Goal: Task Accomplishment & Management: Use online tool/utility

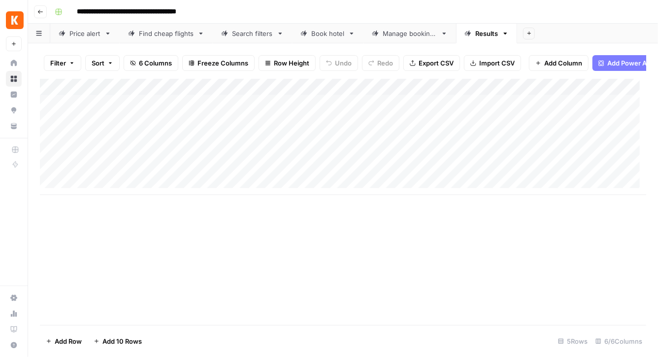
click at [426, 96] on div "Add Column" at bounding box center [343, 137] width 606 height 116
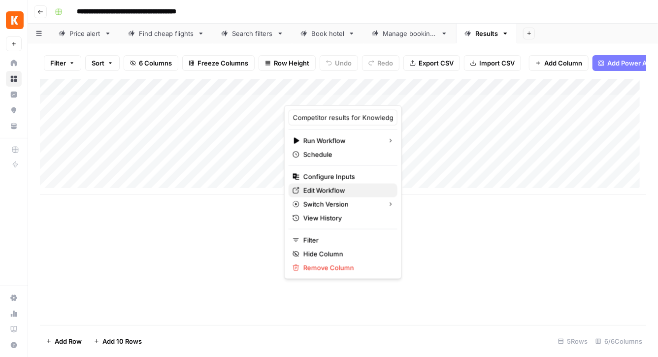
click at [329, 189] on span "Edit Workflow" at bounding box center [346, 191] width 86 height 10
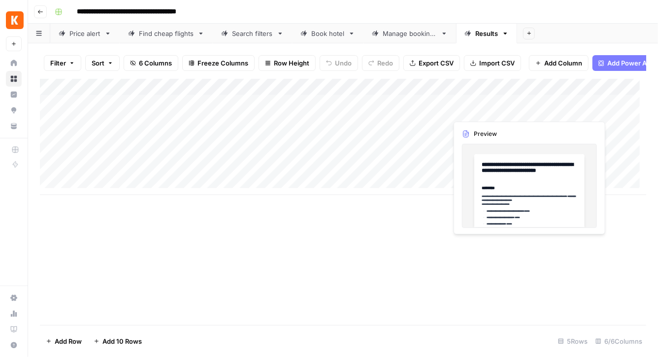
click at [511, 110] on div "Add Column" at bounding box center [343, 137] width 606 height 116
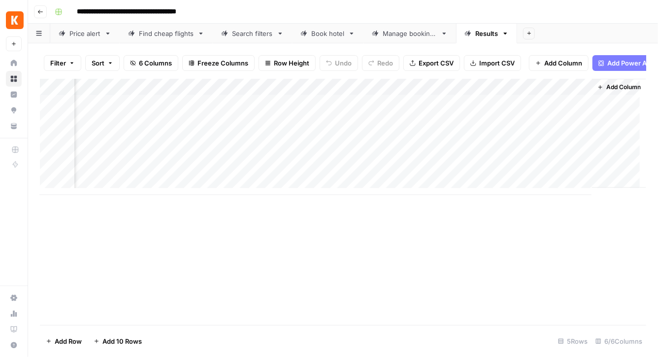
scroll to position [0, 132]
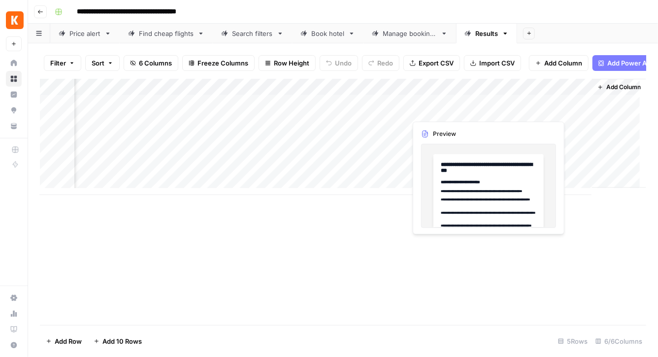
click at [446, 112] on div "Add Column" at bounding box center [343, 137] width 606 height 116
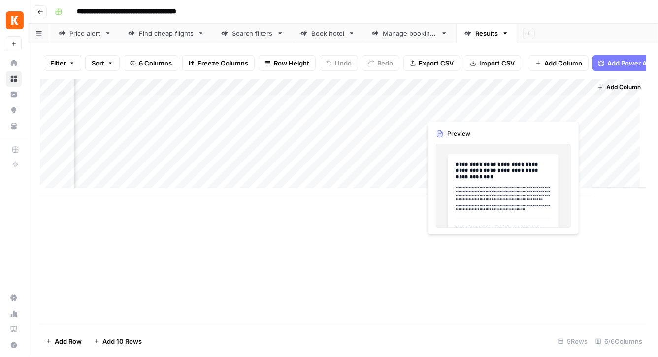
click at [509, 109] on div "Add Column" at bounding box center [343, 137] width 606 height 116
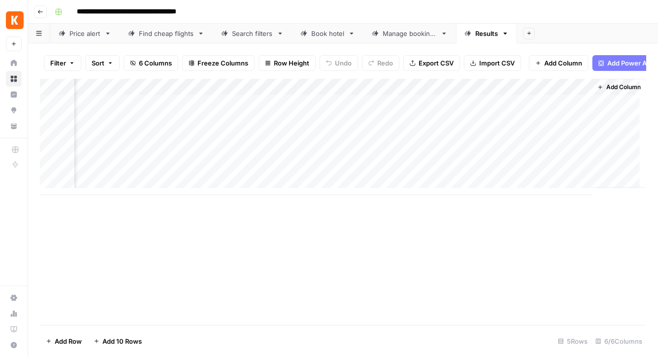
scroll to position [0, 0]
click at [329, 109] on div "Add Column" at bounding box center [343, 137] width 606 height 116
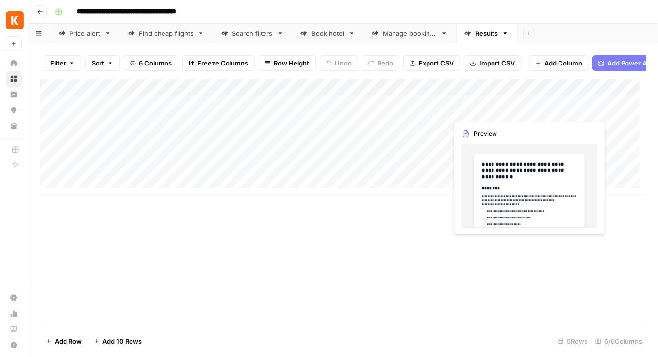
click at [500, 104] on div "Add Column" at bounding box center [343, 137] width 606 height 116
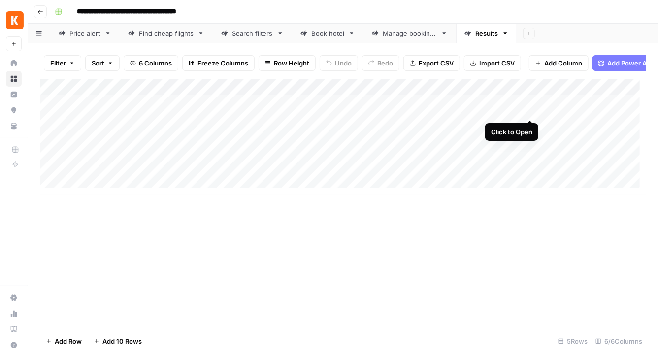
click at [526, 109] on div "Add Column" at bounding box center [343, 137] width 606 height 116
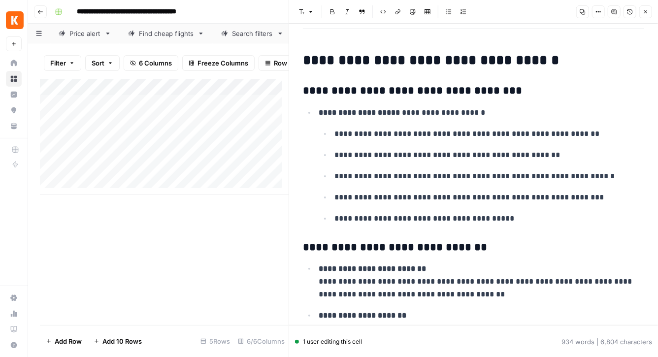
scroll to position [2507, 0]
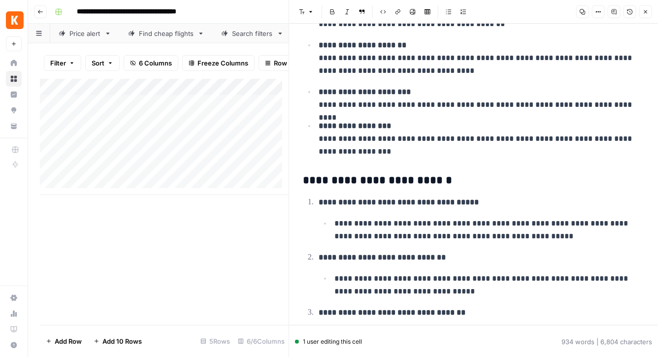
click at [645, 11] on icon "button" at bounding box center [646, 12] width 6 height 6
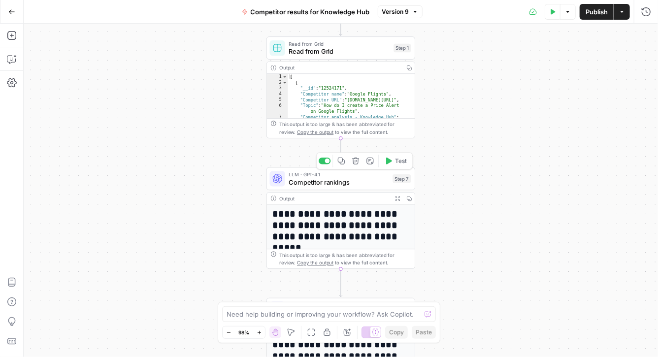
click at [358, 188] on div "LLM · GPT-4.1 Competitor rankings Step 7 Copy step Delete step Add Note Test" at bounding box center [340, 178] width 149 height 23
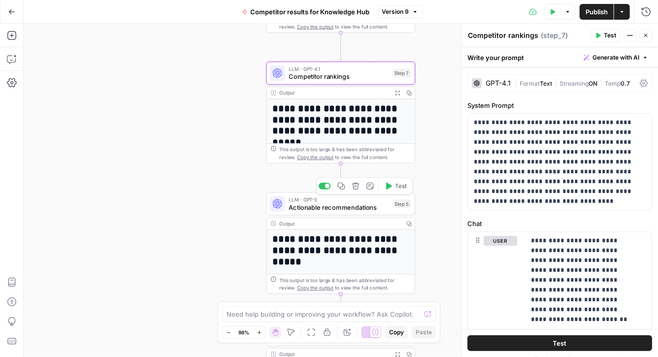
click at [345, 205] on span "Actionable recommendations" at bounding box center [339, 207] width 100 height 10
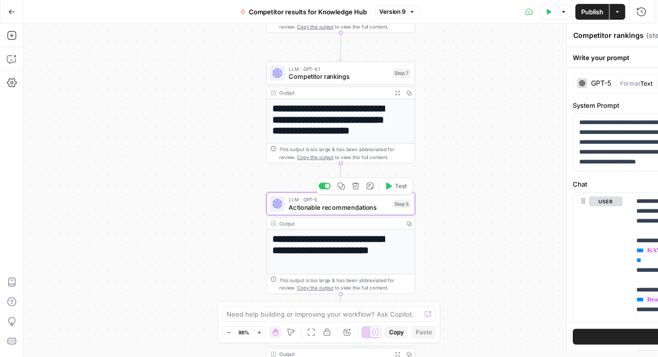
type textarea "Actionable recommendations"
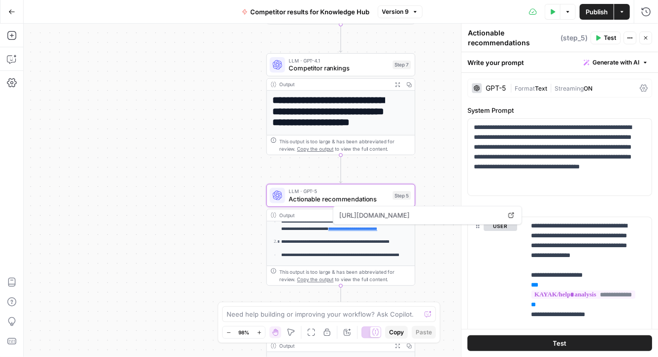
scroll to position [154, 0]
click at [338, 195] on span "Actionable recommendations" at bounding box center [339, 199] width 100 height 10
click at [319, 229] on p "**********" at bounding box center [342, 225] width 122 height 14
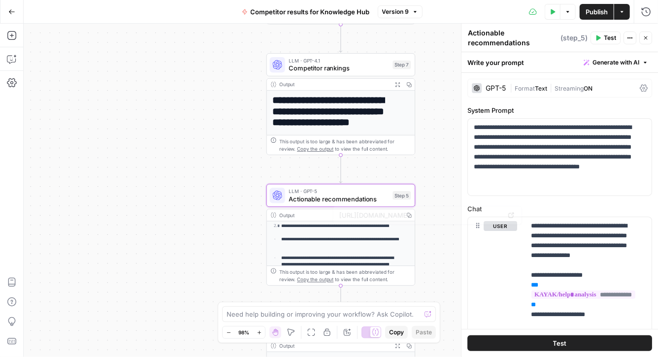
scroll to position [183, 0]
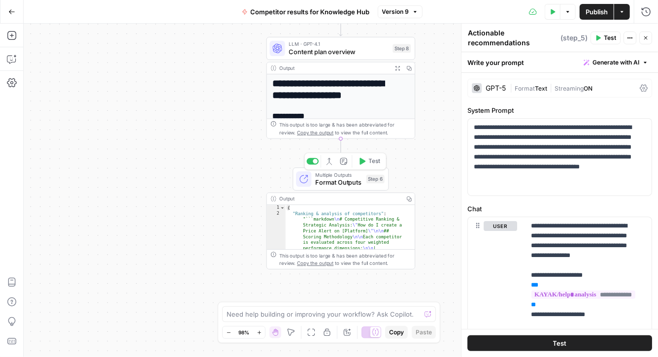
click at [346, 183] on span "Format Outputs" at bounding box center [338, 183] width 47 height 10
